Goal: Register for event/course

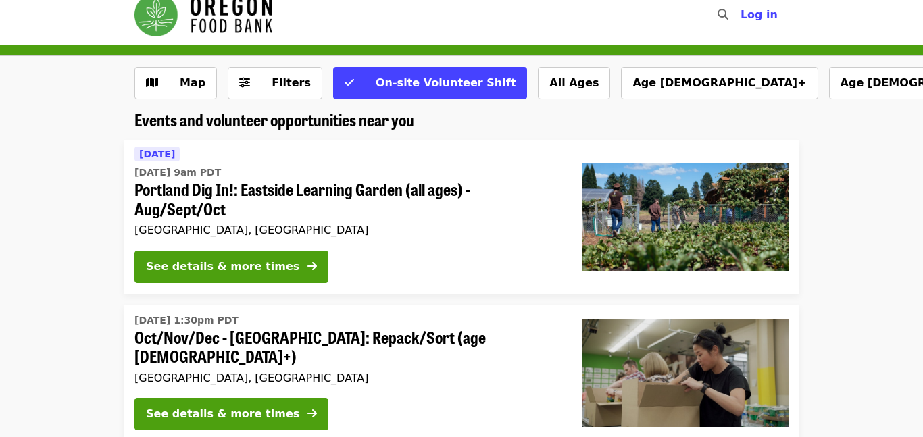
scroll to position [8, 0]
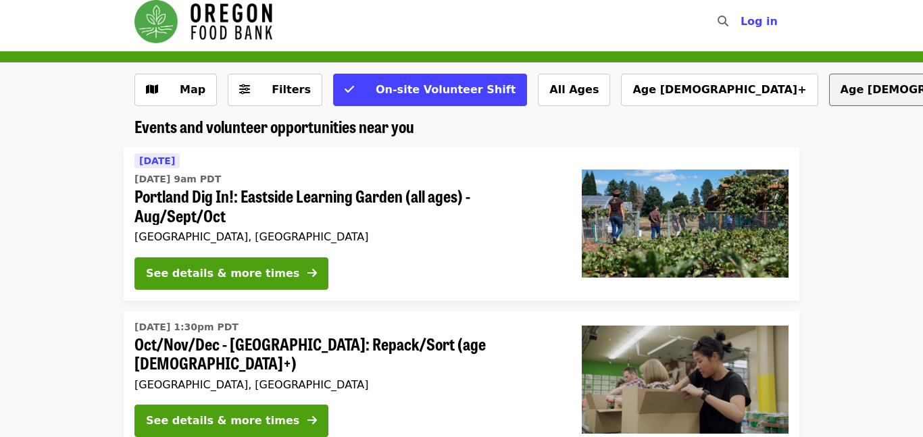
click at [829, 89] on button "Age [DEMOGRAPHIC_DATA]+" at bounding box center [927, 90] width 197 height 32
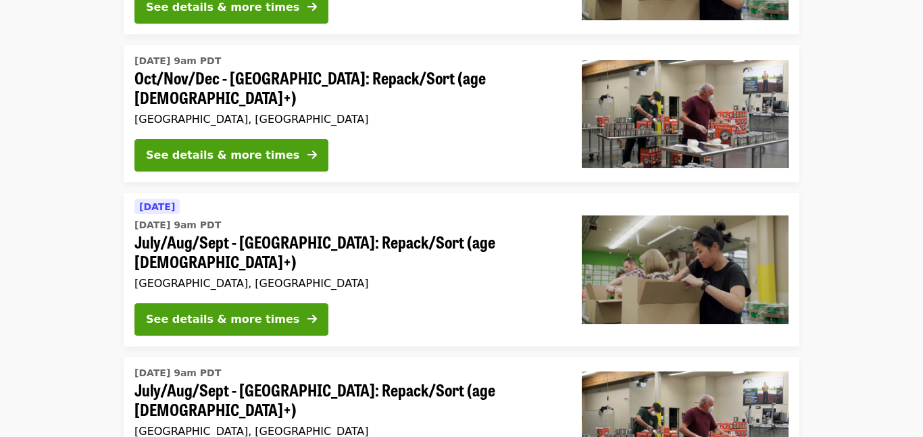
scroll to position [428, 0]
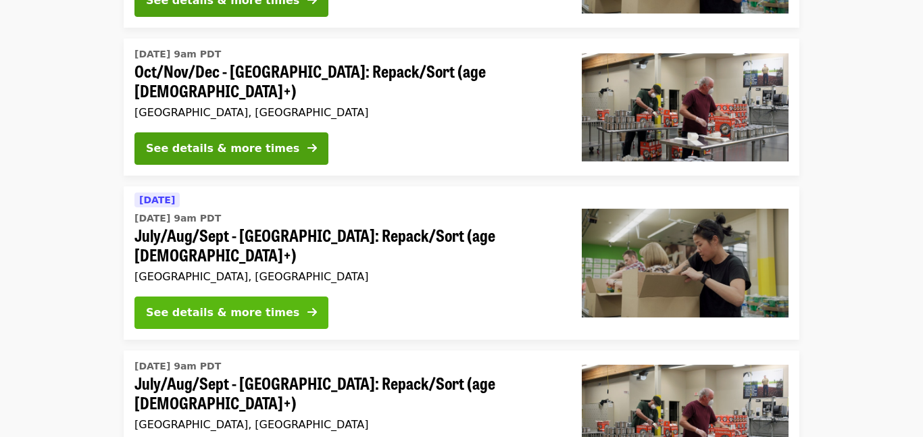
click at [307, 306] on icon "arrow-right icon" at bounding box center [311, 312] width 9 height 13
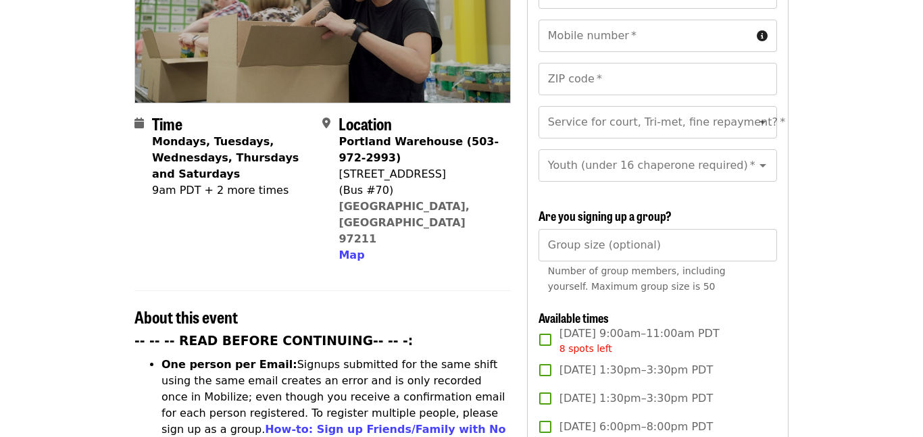
scroll to position [244, 0]
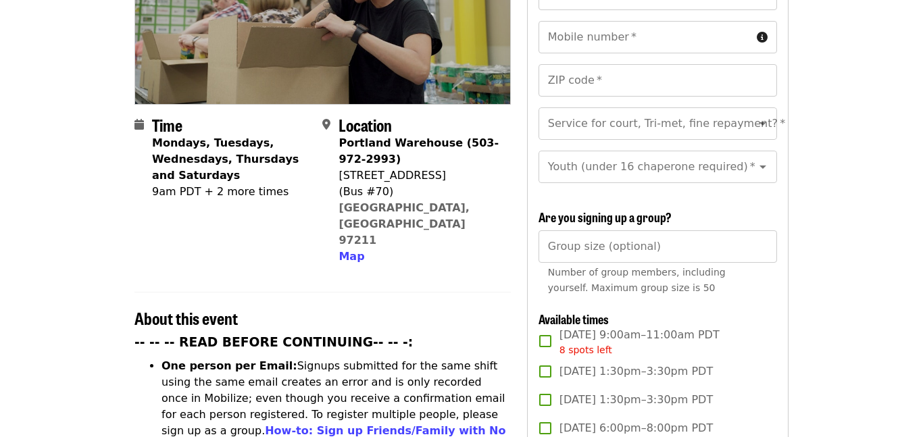
click at [195, 184] on div "9am PDT + 2 more times" at bounding box center [231, 192] width 159 height 16
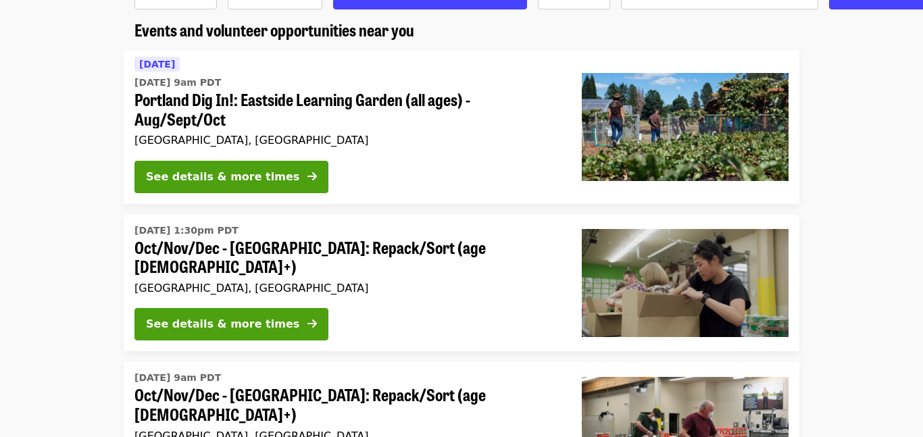
scroll to position [109, 0]
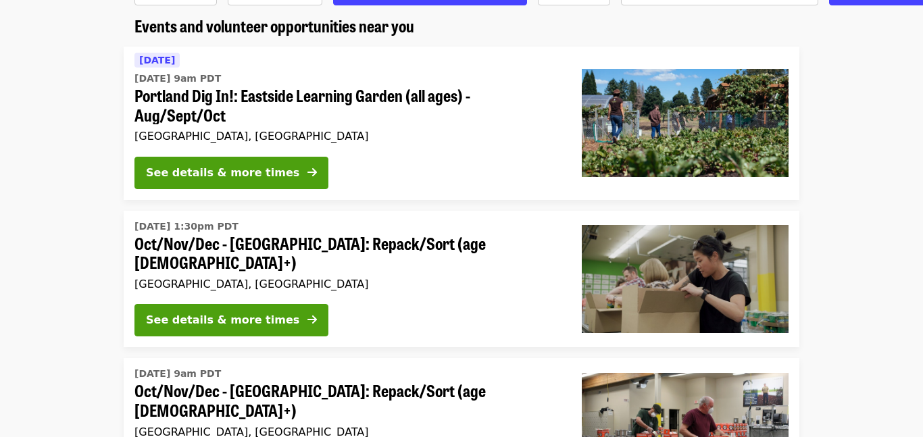
click at [411, 161] on div "See details & more times" at bounding box center [347, 176] width 426 height 38
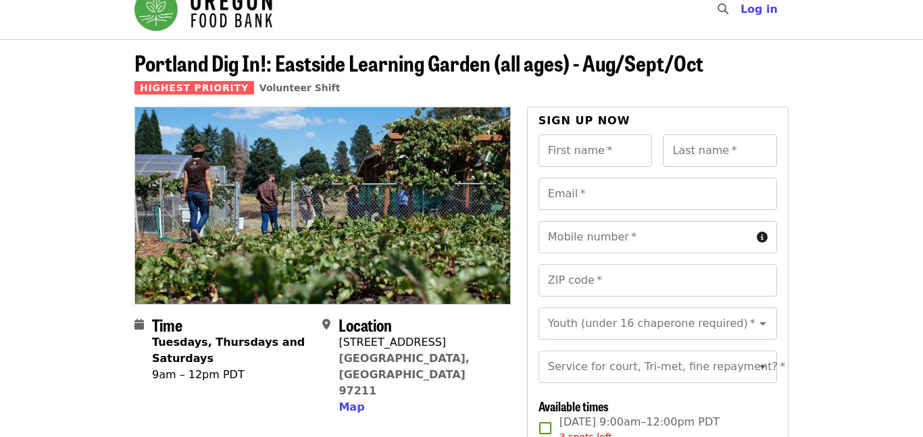
scroll to position [17, 0]
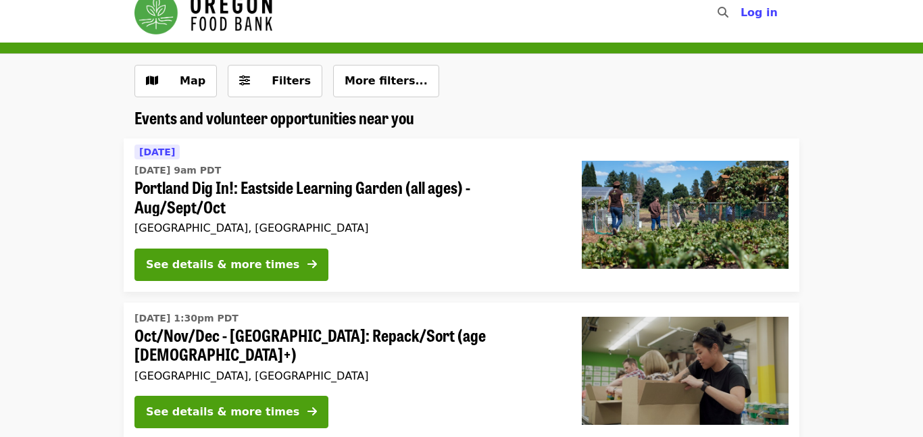
scroll to position [109, 0]
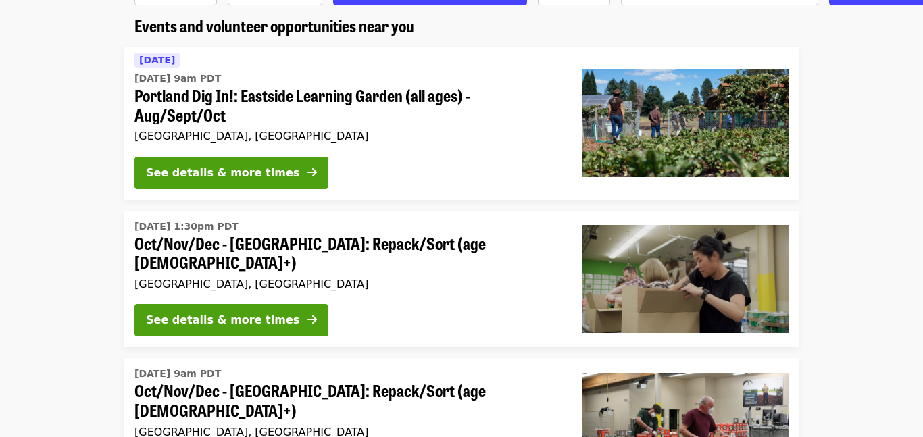
click at [451, 230] on span "[DATE] 1:30pm PDT" at bounding box center [347, 227] width 426 height 14
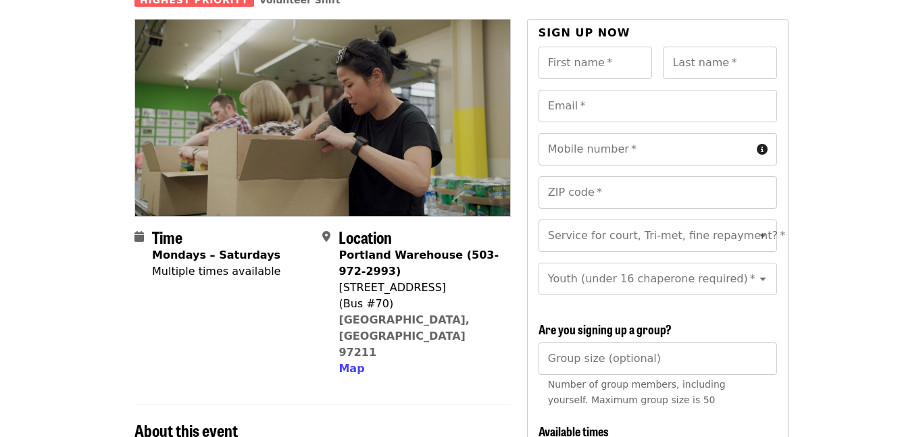
scroll to position [157, 0]
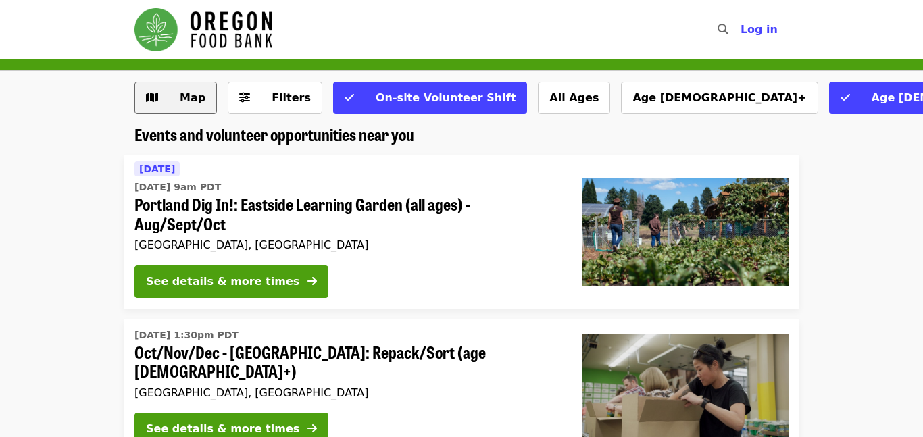
click at [176, 95] on span "Map" at bounding box center [185, 98] width 39 height 16
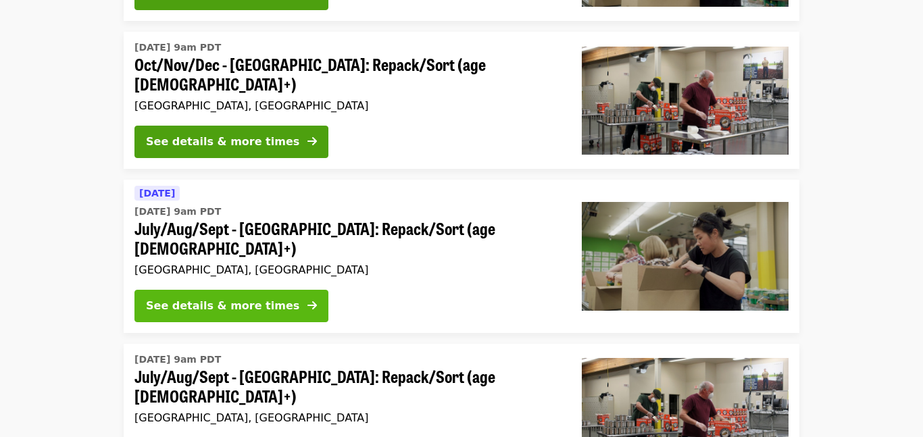
scroll to position [436, 0]
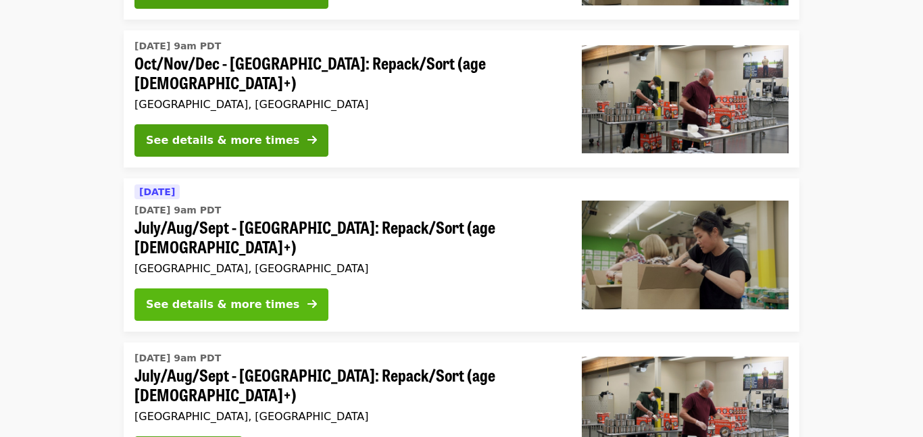
click at [307, 298] on icon "arrow-right icon" at bounding box center [311, 304] width 9 height 13
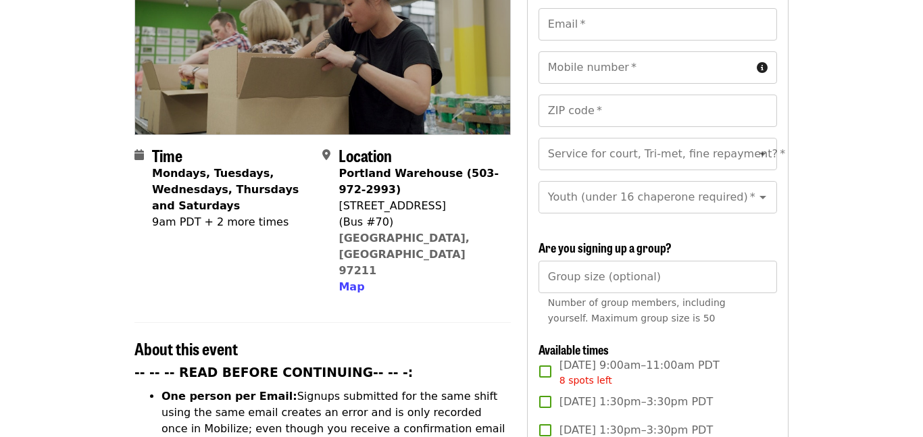
scroll to position [211, 0]
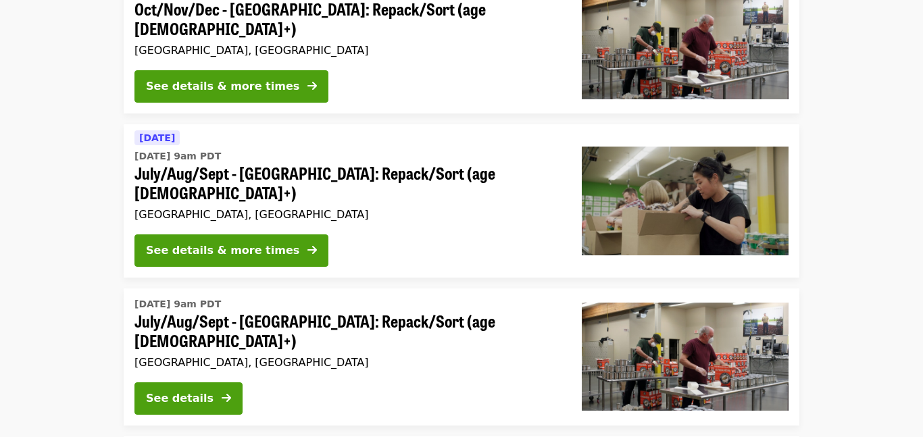
scroll to position [495, 0]
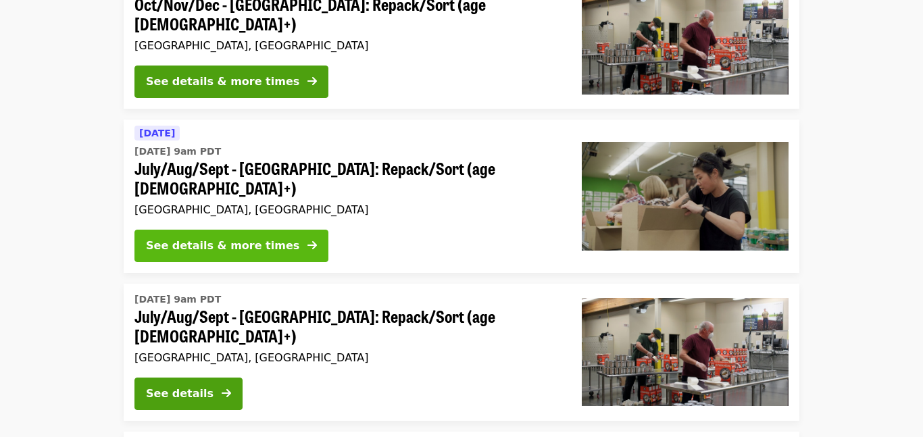
click at [272, 230] on button "See details & more times" at bounding box center [231, 246] width 194 height 32
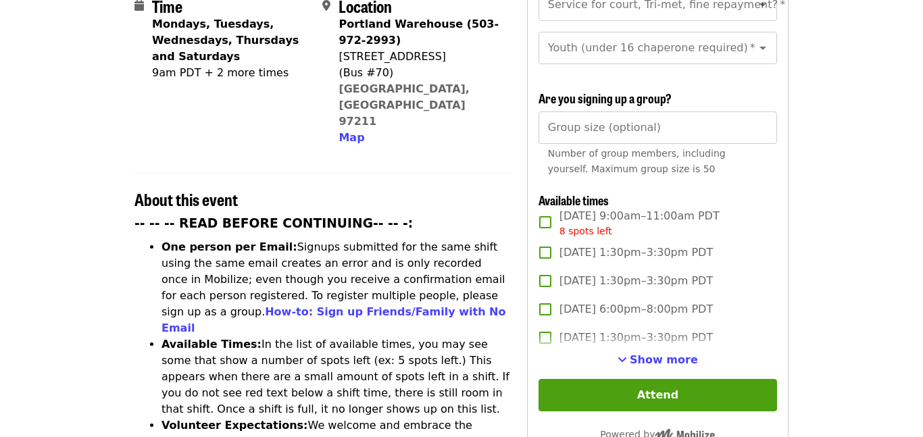
scroll to position [362, 0]
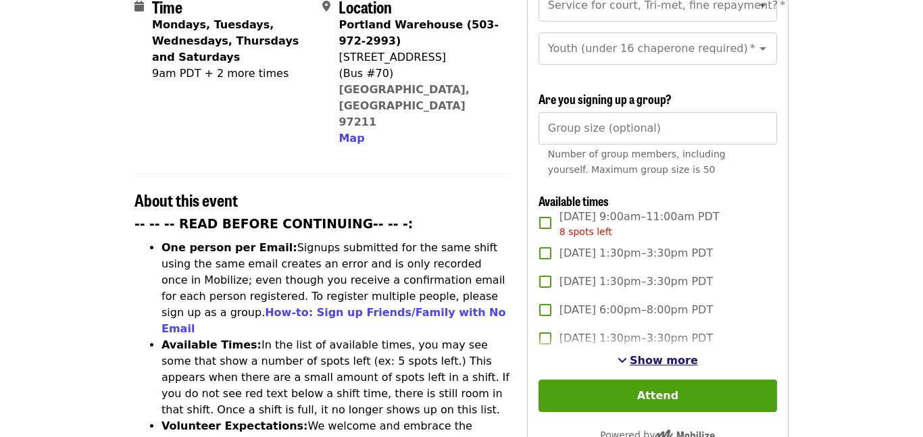
click at [627, 355] on span "See more timeslots" at bounding box center [621, 360] width 9 height 11
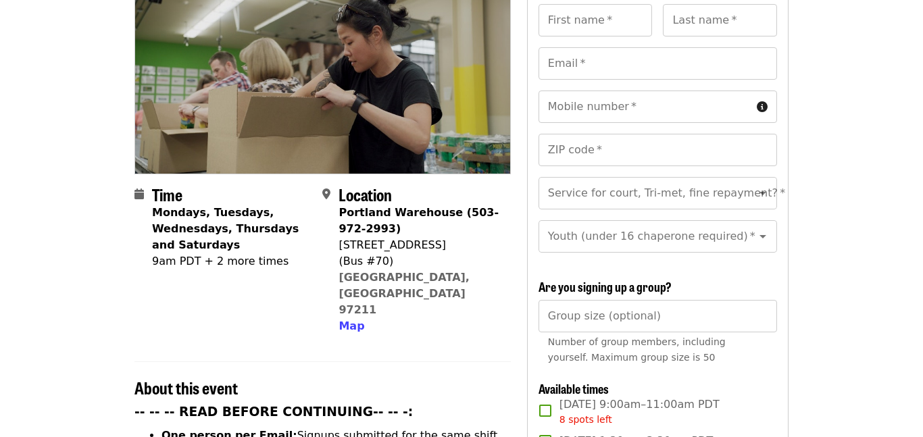
scroll to position [168, 0]
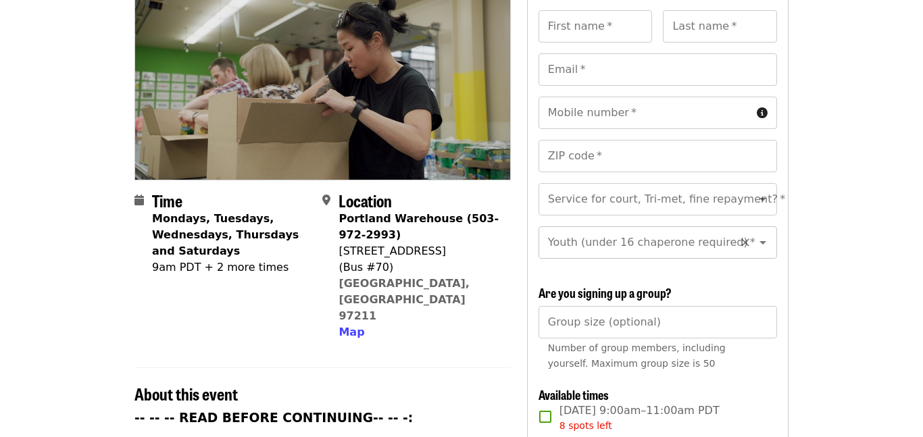
click at [589, 226] on div "Youth (under 16 chaperone required)   * Youth (under 16 chaperone required) *" at bounding box center [657, 242] width 238 height 32
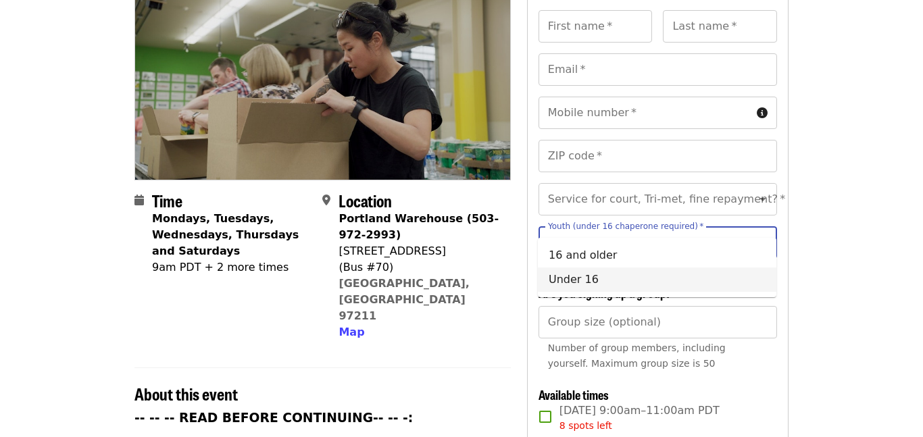
click at [632, 272] on li "Under 16" at bounding box center [657, 280] width 238 height 24
type input "********"
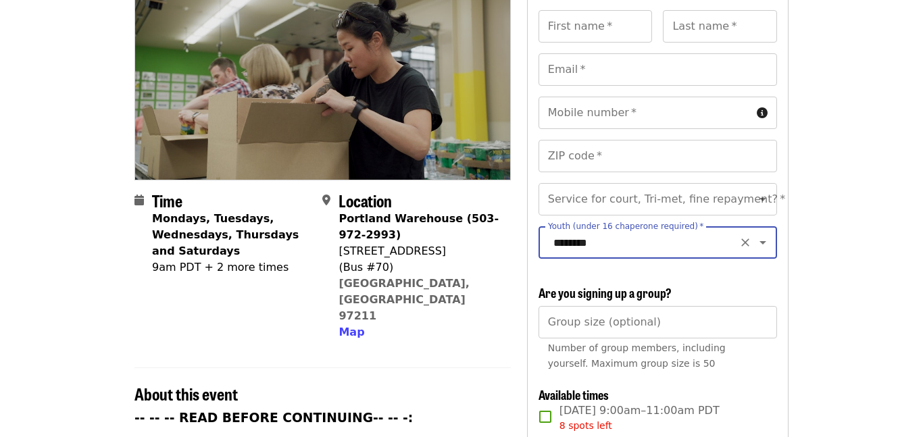
click at [747, 190] on div at bounding box center [753, 199] width 35 height 19
click at [680, 183] on div "Service for court, Tri-met, fine repayment?   * Service for court, Tri-met, fin…" at bounding box center [657, 199] width 238 height 32
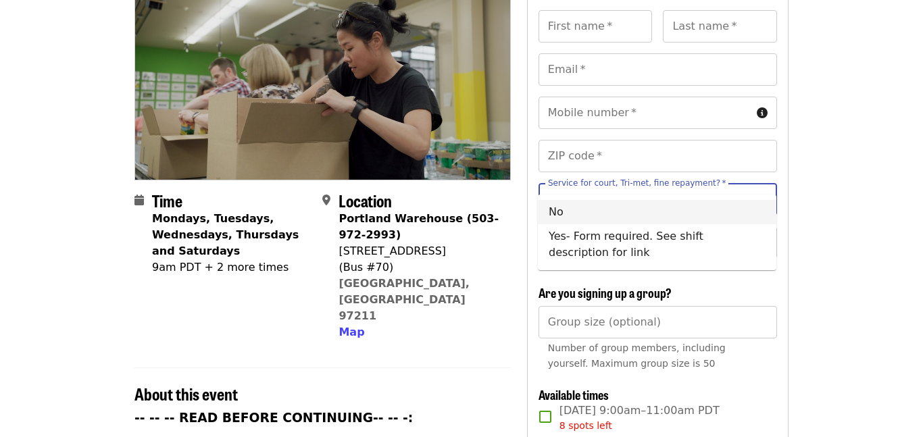
click at [682, 214] on li "No" at bounding box center [657, 212] width 238 height 24
type input "**"
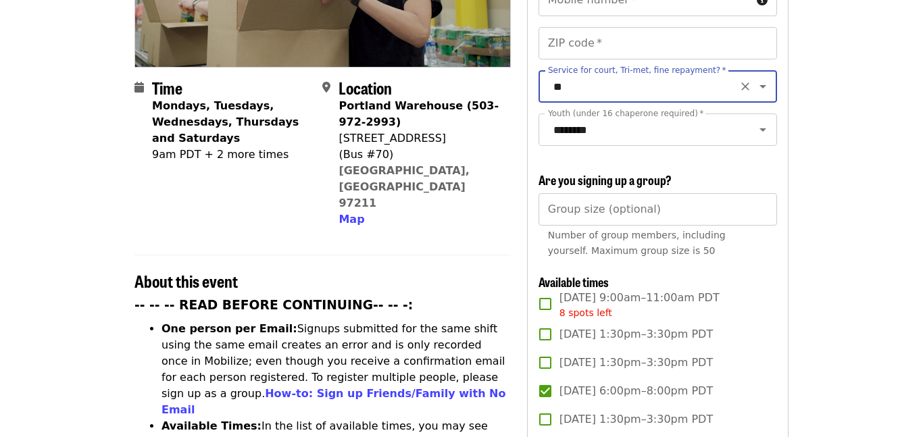
scroll to position [0, 0]
